Goal: Task Accomplishment & Management: Manage account settings

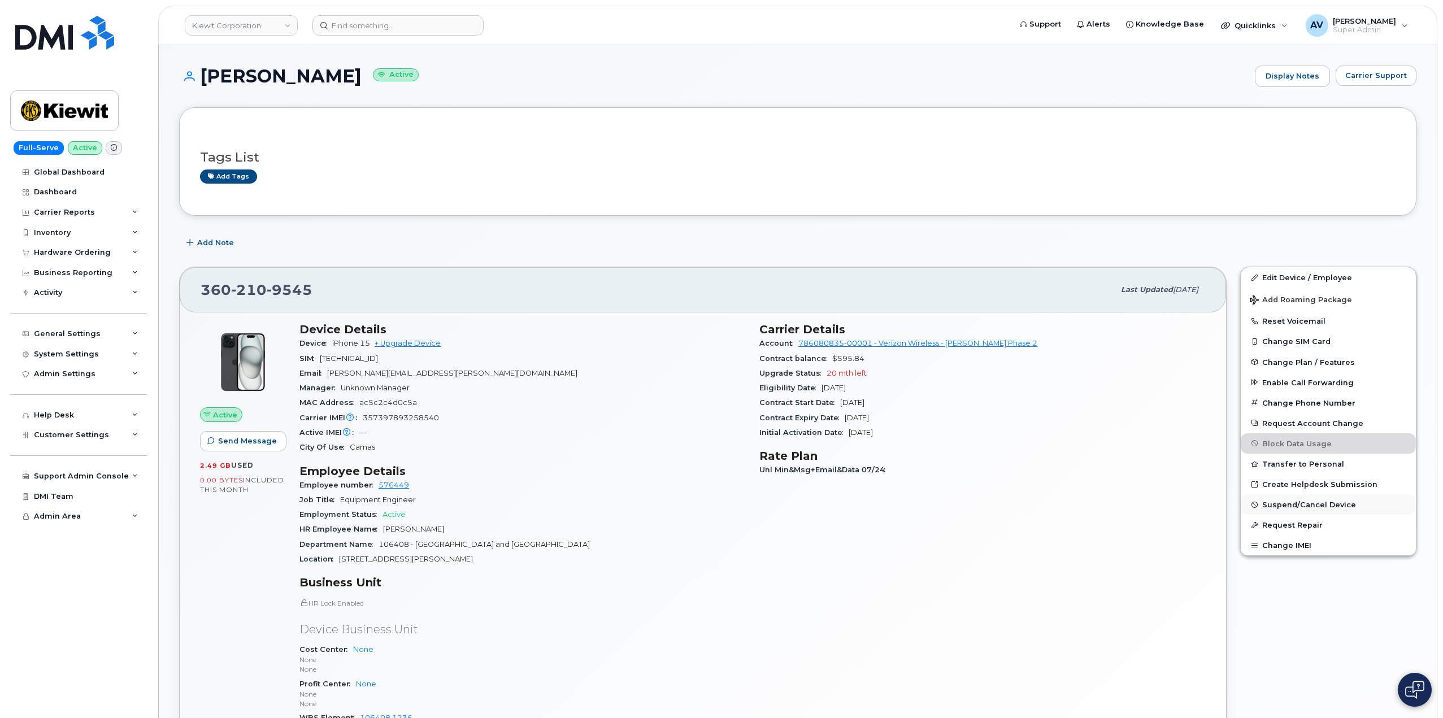
click at [1313, 505] on span "Suspend/Cancel Device" at bounding box center [1309, 505] width 94 height 8
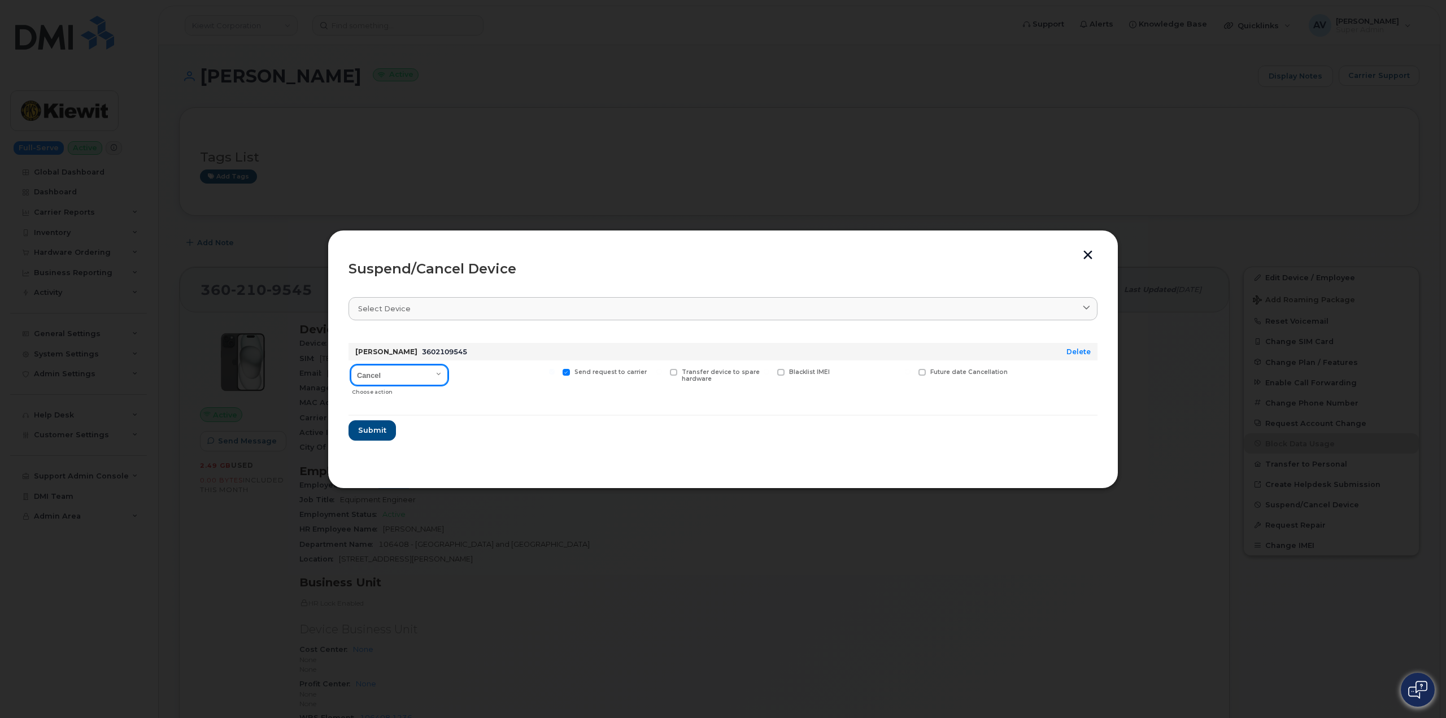
click at [439, 375] on select "Cancel Suspend - Reduced Rate Suspend - Full Rate Suspend - Lost Device/Stolen …" at bounding box center [399, 375] width 97 height 20
select select "[object Object]"
click at [351, 365] on select "Cancel Suspend - Reduced Rate Suspend - Full Rate Suspend - Lost Device/Stolen …" at bounding box center [399, 375] width 97 height 20
click at [1087, 256] on button "button" at bounding box center [1088, 256] width 17 height 12
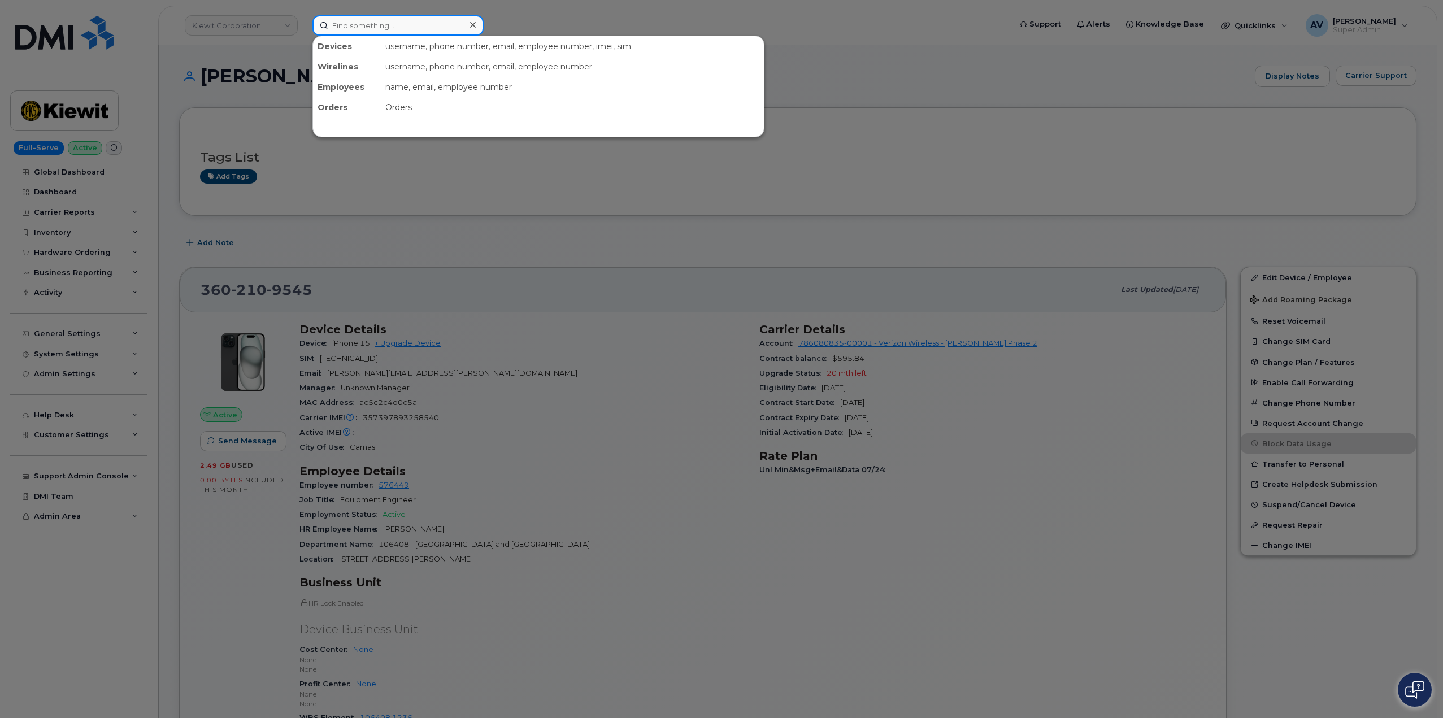
click at [425, 20] on input at bounding box center [397, 25] width 171 height 20
paste input "[PERSON_NAME]"
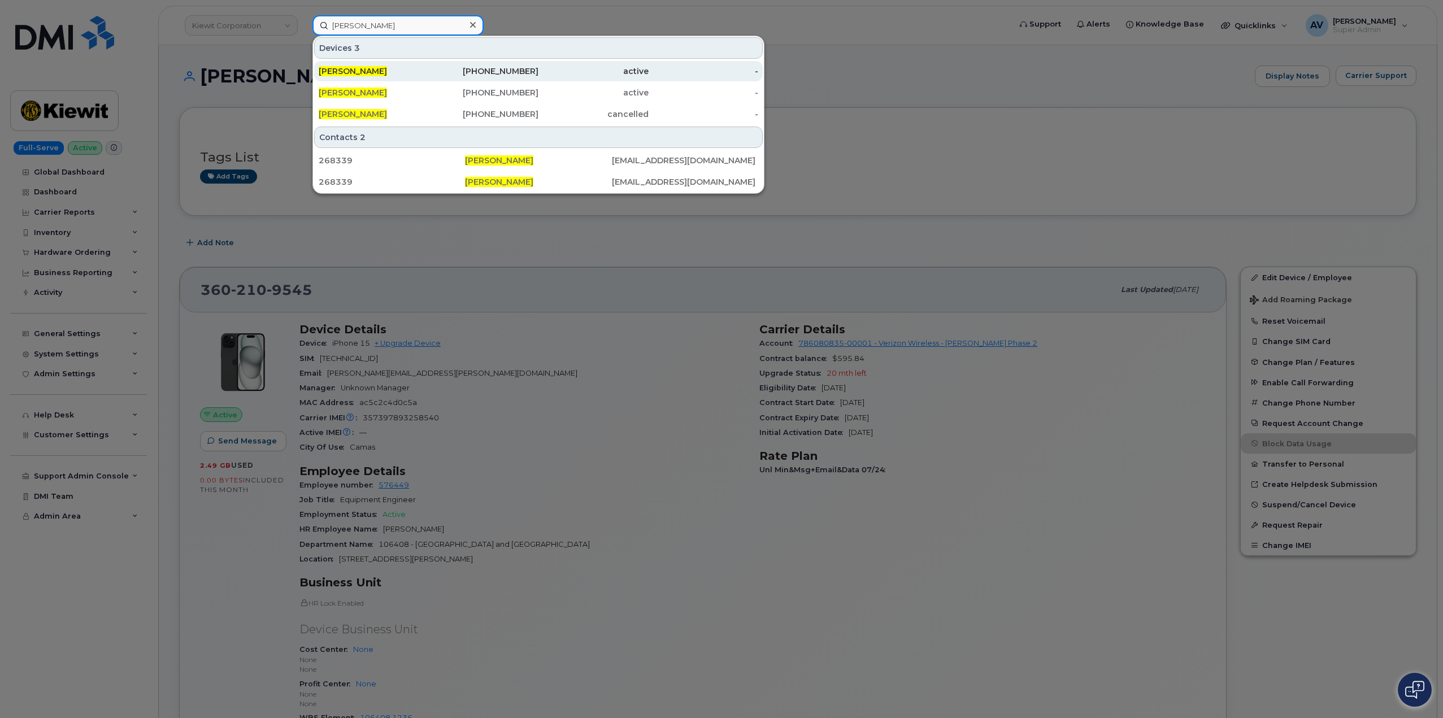
type input "[PERSON_NAME]"
click at [542, 73] on div "active" at bounding box center [593, 71] width 110 height 11
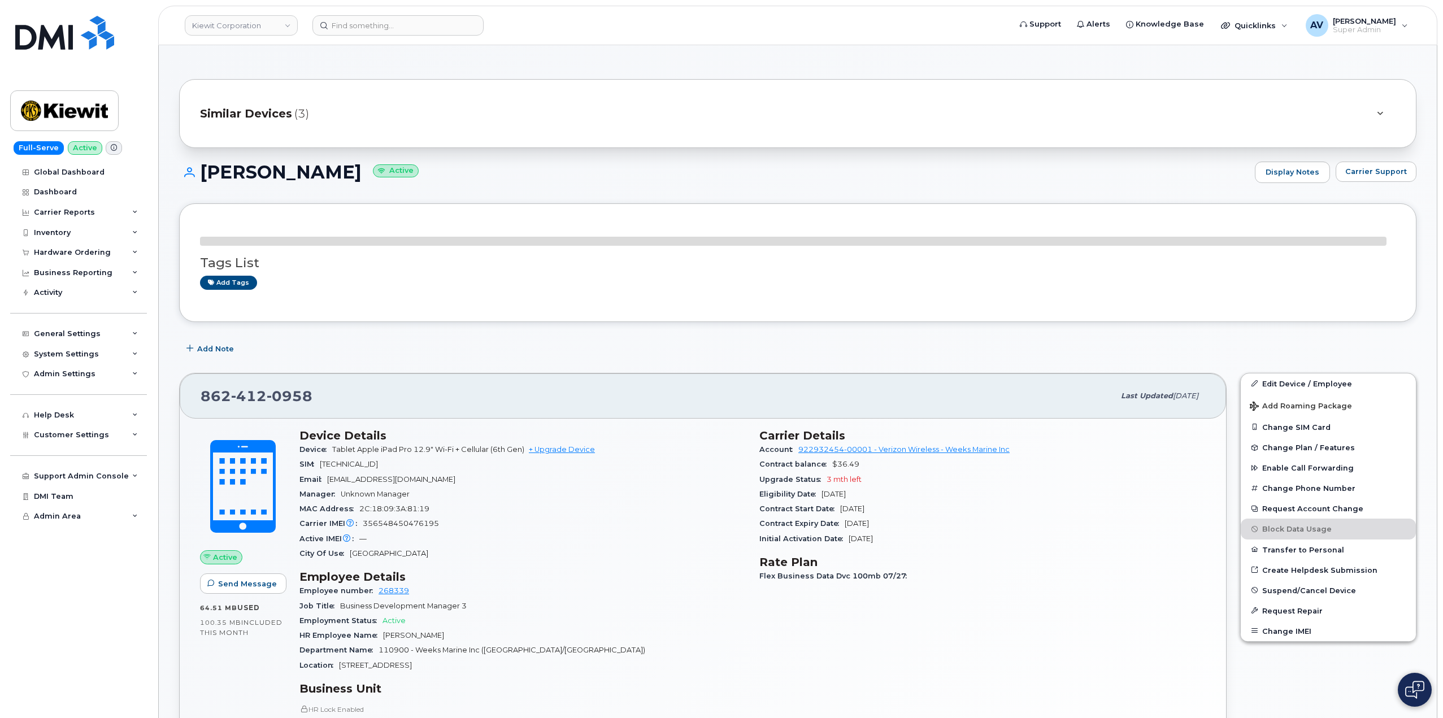
click at [284, 110] on span "Similar Devices" at bounding box center [246, 114] width 92 height 16
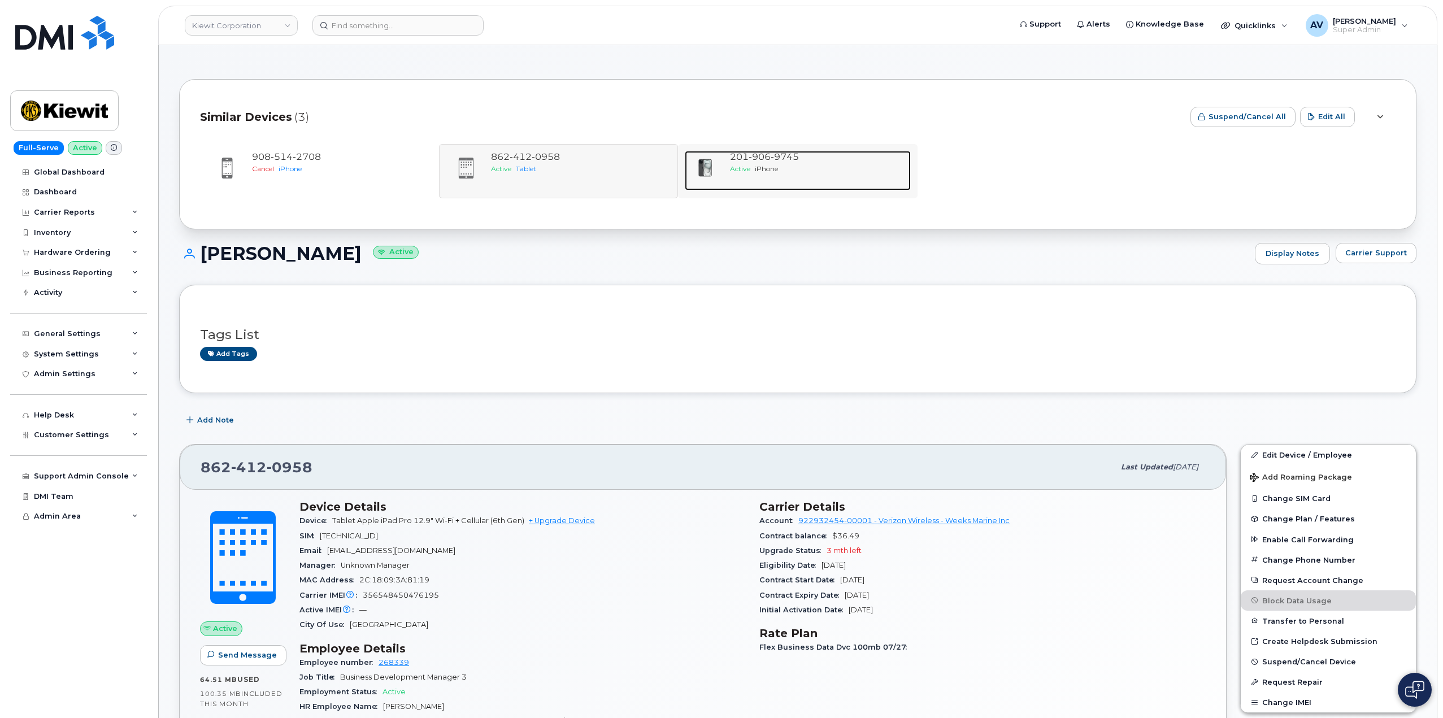
click at [723, 175] on div at bounding box center [705, 168] width 41 height 34
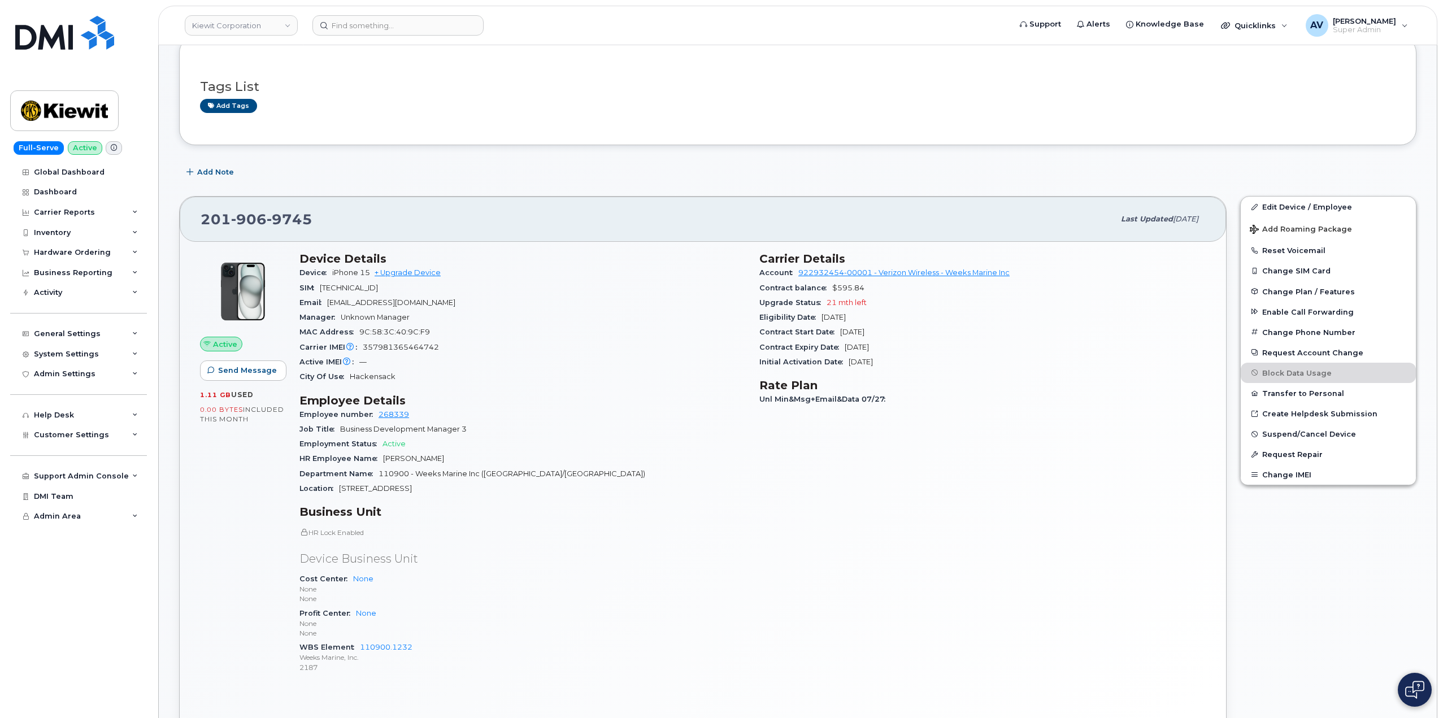
scroll to position [169, 0]
click at [1300, 432] on span "Suspend/Cancel Device" at bounding box center [1309, 431] width 94 height 8
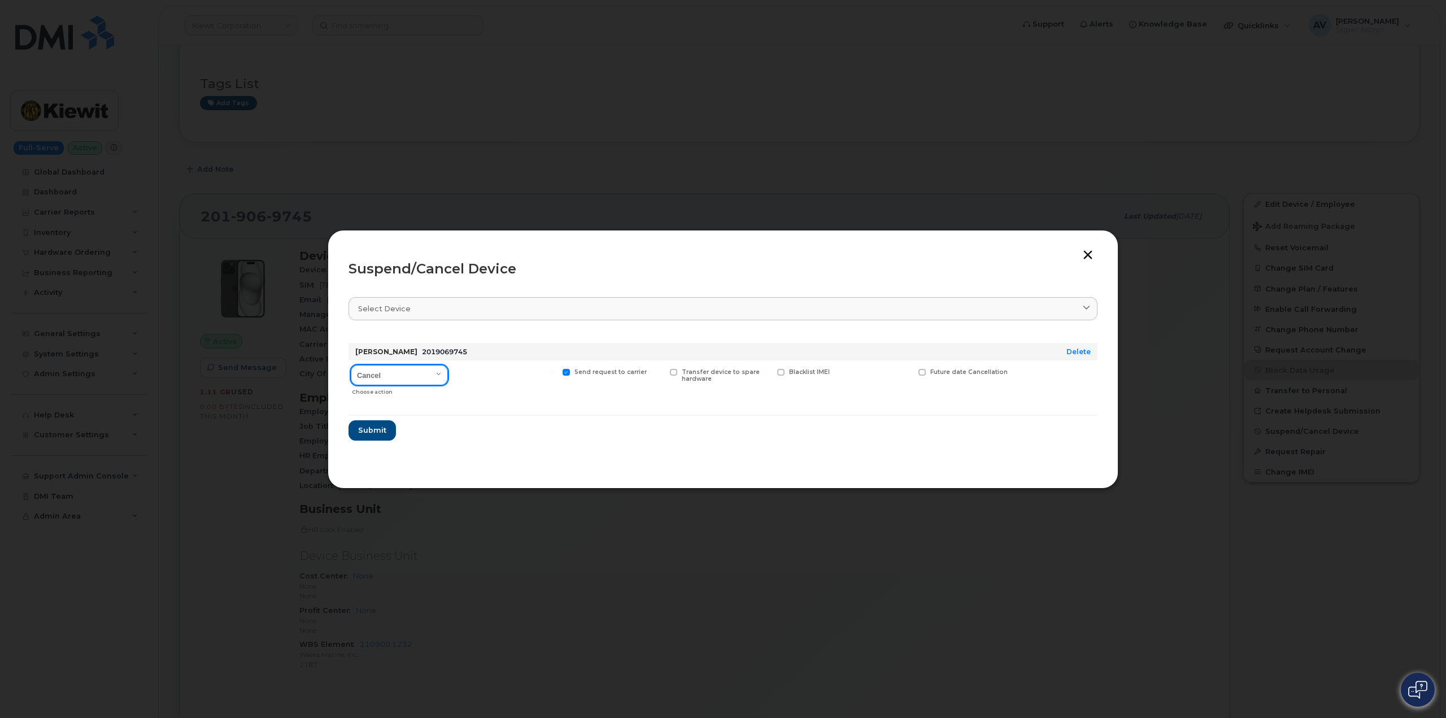
click at [413, 374] on select "Cancel Suspend - Reduced Rate Suspend - Full Rate Suspend - Lost Device/Stolen …" at bounding box center [399, 375] width 97 height 20
select select "[object Object]"
click at [351, 365] on select "Cancel Suspend - Reduced Rate Suspend - Full Rate Suspend - Lost Device/Stolen …" at bounding box center [399, 375] width 97 height 20
click at [1085, 258] on button "button" at bounding box center [1088, 256] width 17 height 12
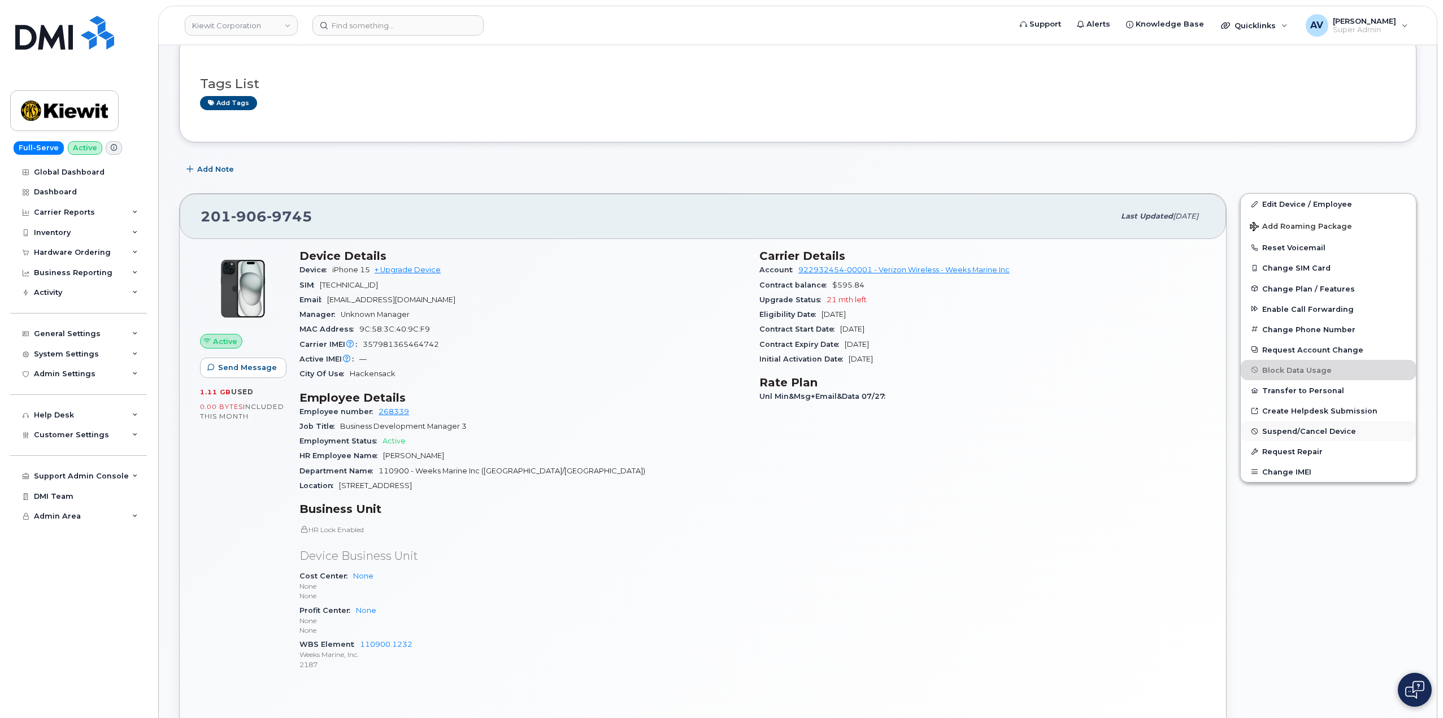
click at [1309, 432] on span "Suspend/Cancel Device" at bounding box center [1309, 431] width 94 height 8
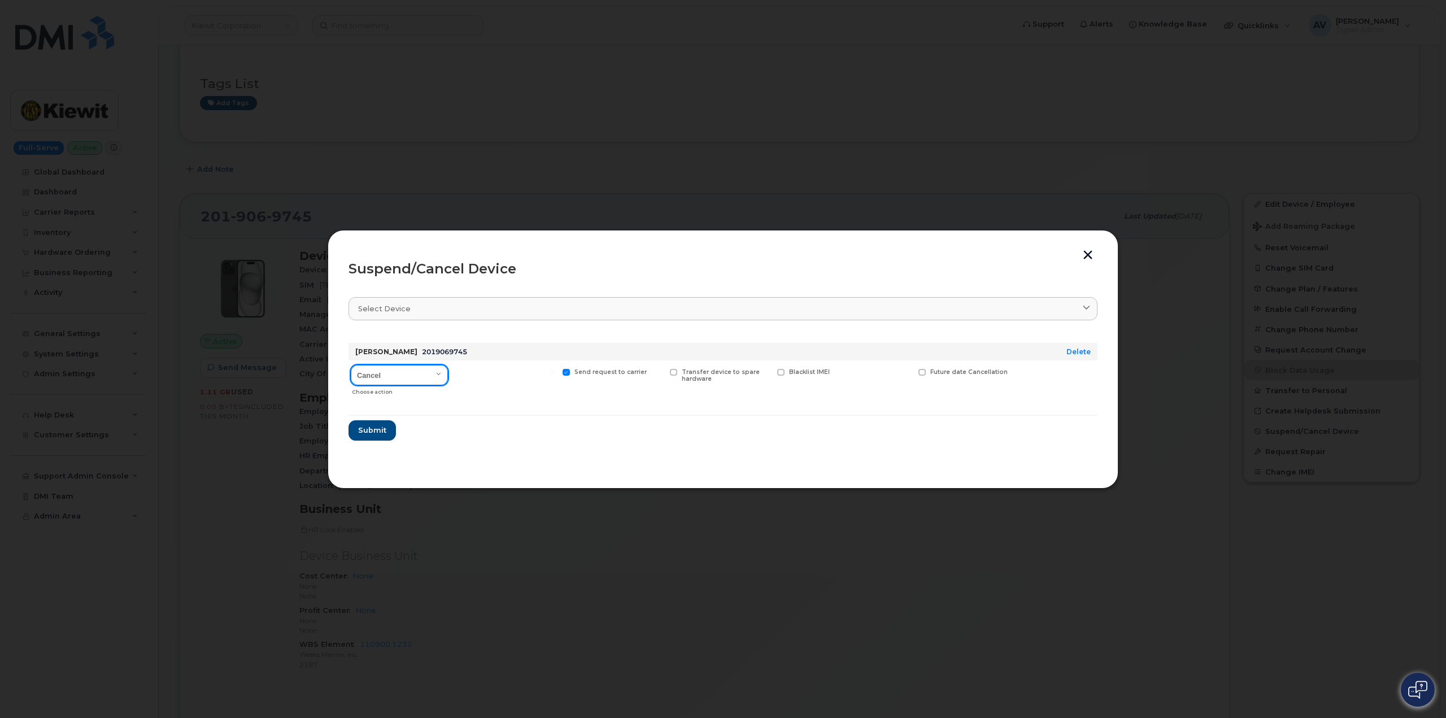
click at [421, 376] on select "Cancel Suspend - Reduced Rate Suspend - Full Rate Suspend - Lost Device/Stolen …" at bounding box center [399, 375] width 97 height 20
select select "[object Object]"
click at [351, 365] on select "Cancel Suspend - Reduced Rate Suspend - Full Rate Suspend - Lost Device/Stolen …" at bounding box center [399, 375] width 97 height 20
click at [1091, 256] on button "button" at bounding box center [1088, 256] width 17 height 12
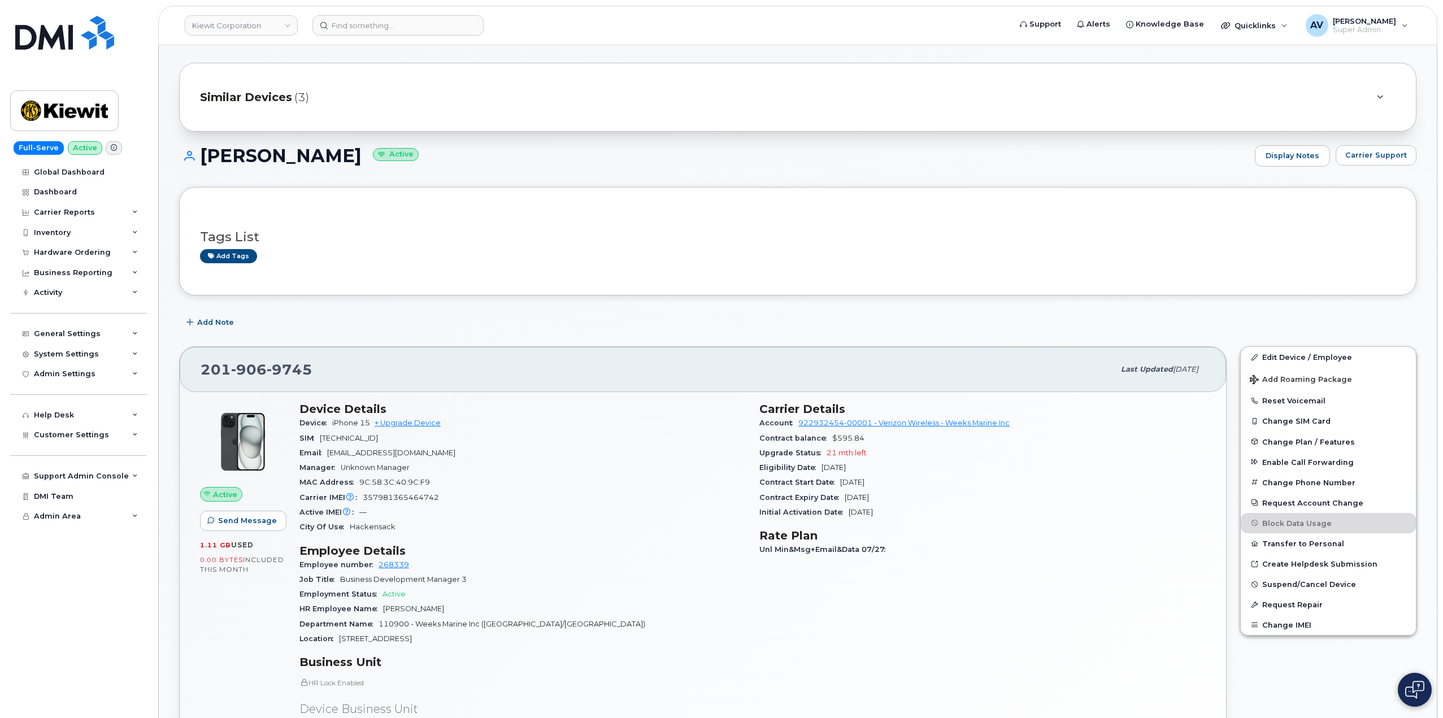
scroll to position [0, 0]
